Goal: Task Accomplishment & Management: Use online tool/utility

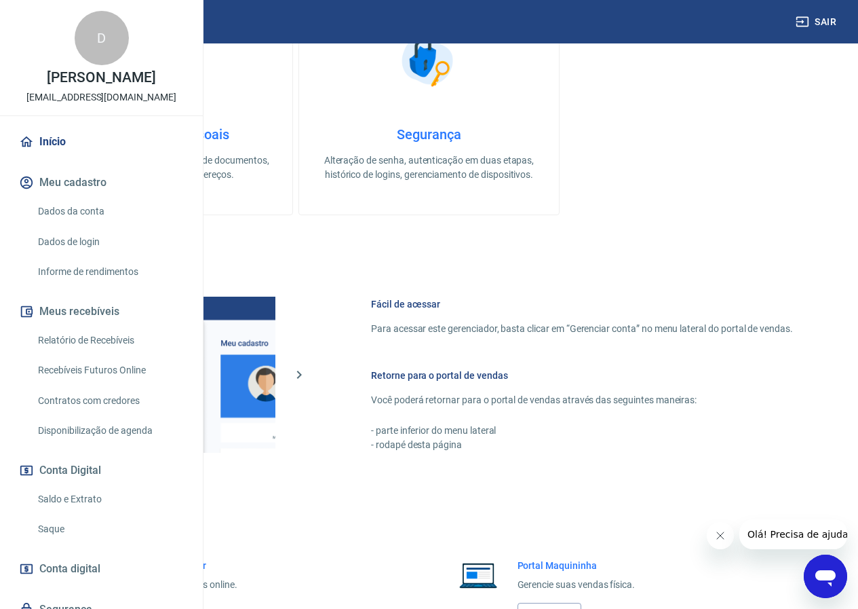
scroll to position [505, 0]
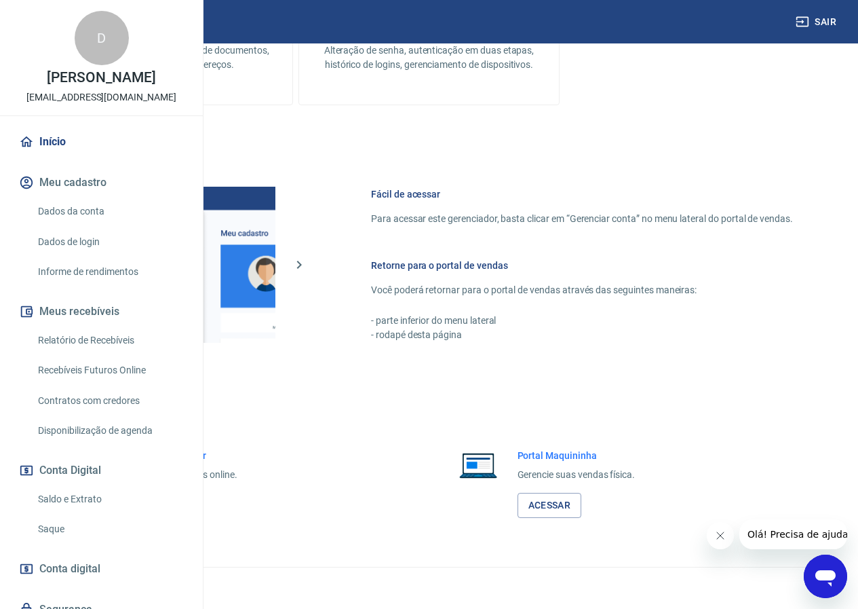
click at [181, 504] on link "Acessar" at bounding box center [149, 505] width 64 height 25
click at [181, 499] on link "Acessar" at bounding box center [149, 505] width 64 height 25
